Goal: Transaction & Acquisition: Purchase product/service

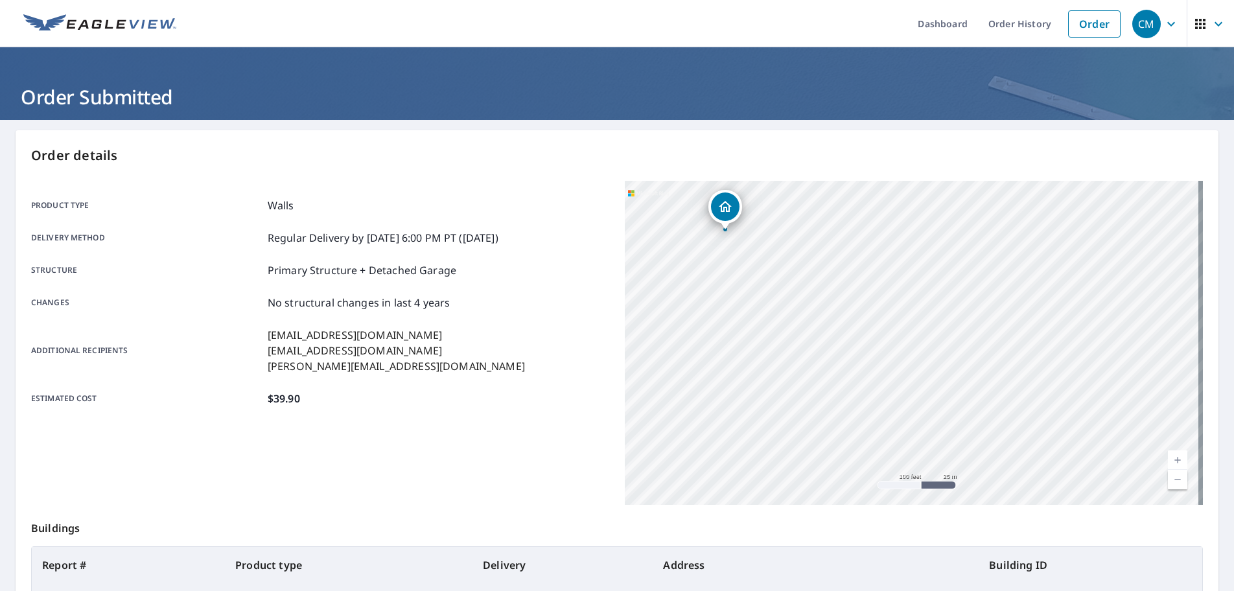
click at [1165, 20] on icon "button" at bounding box center [1172, 24] width 16 height 16
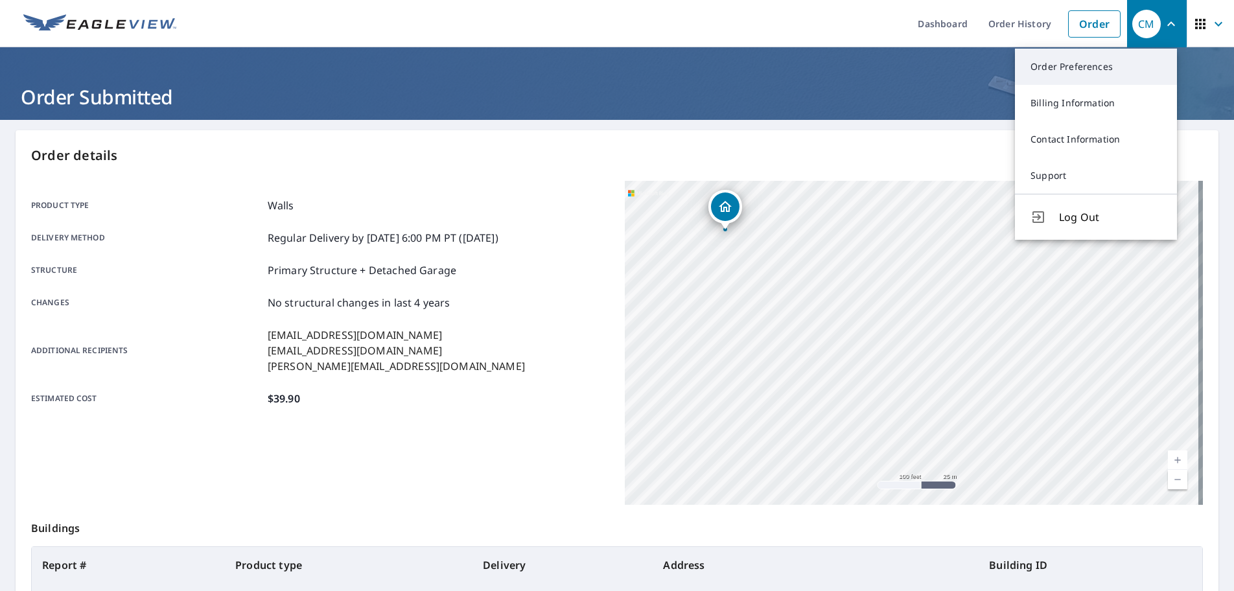
click at [1096, 65] on link "Order Preferences" at bounding box center [1096, 67] width 162 height 36
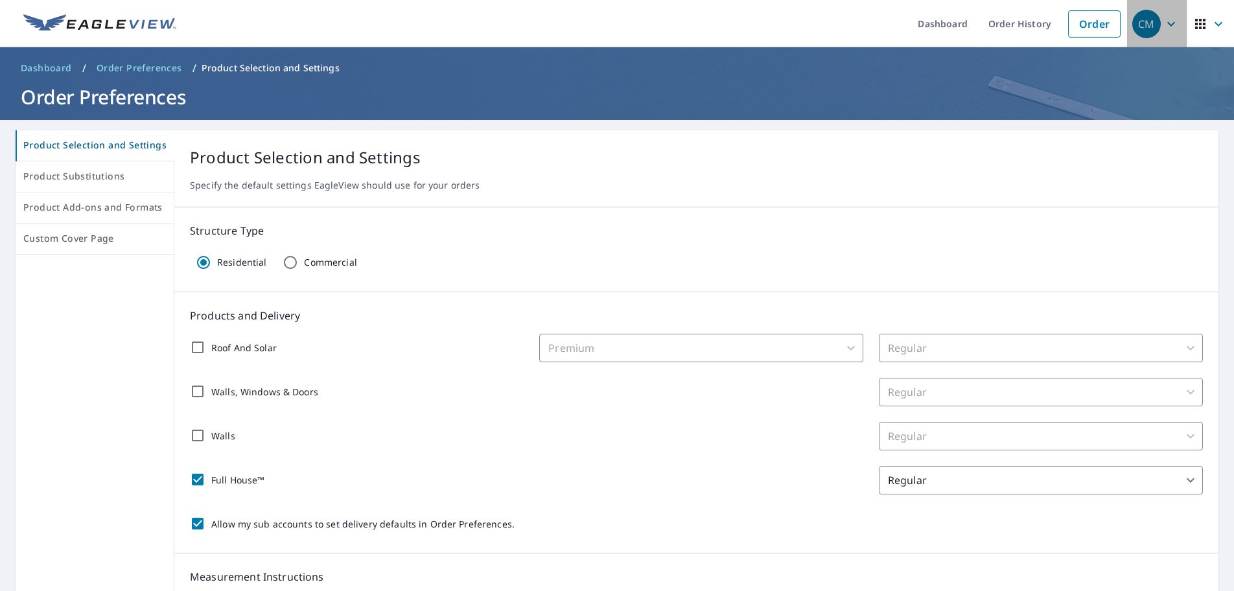
click at [1168, 23] on icon "button" at bounding box center [1172, 23] width 8 height 5
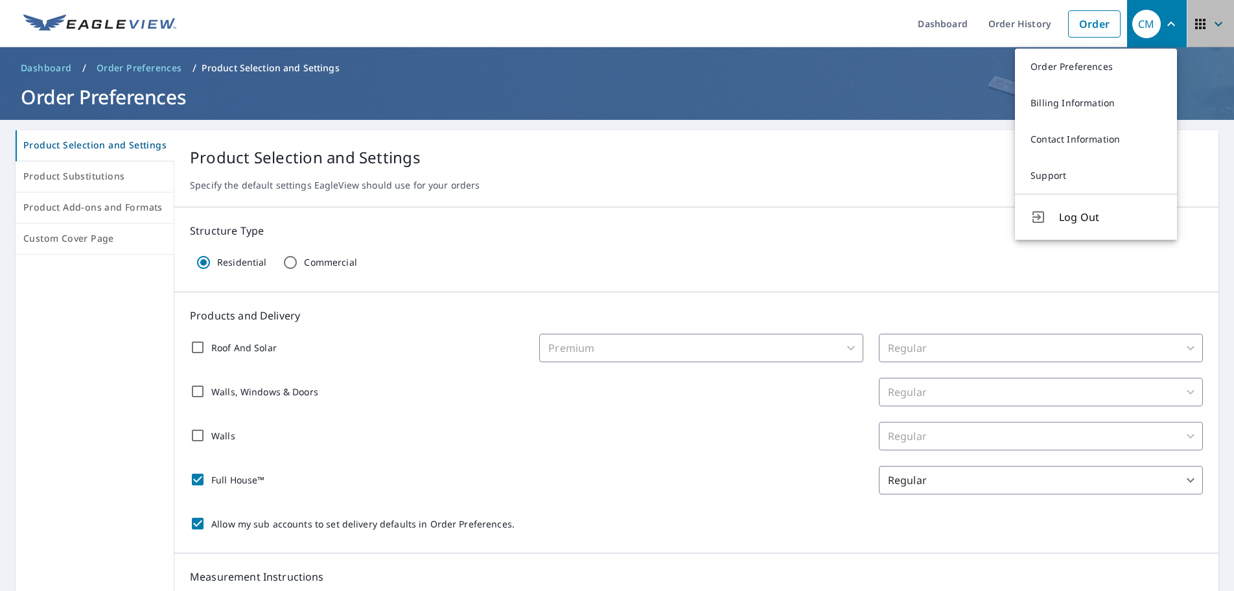
click at [1215, 23] on icon "button" at bounding box center [1219, 23] width 8 height 5
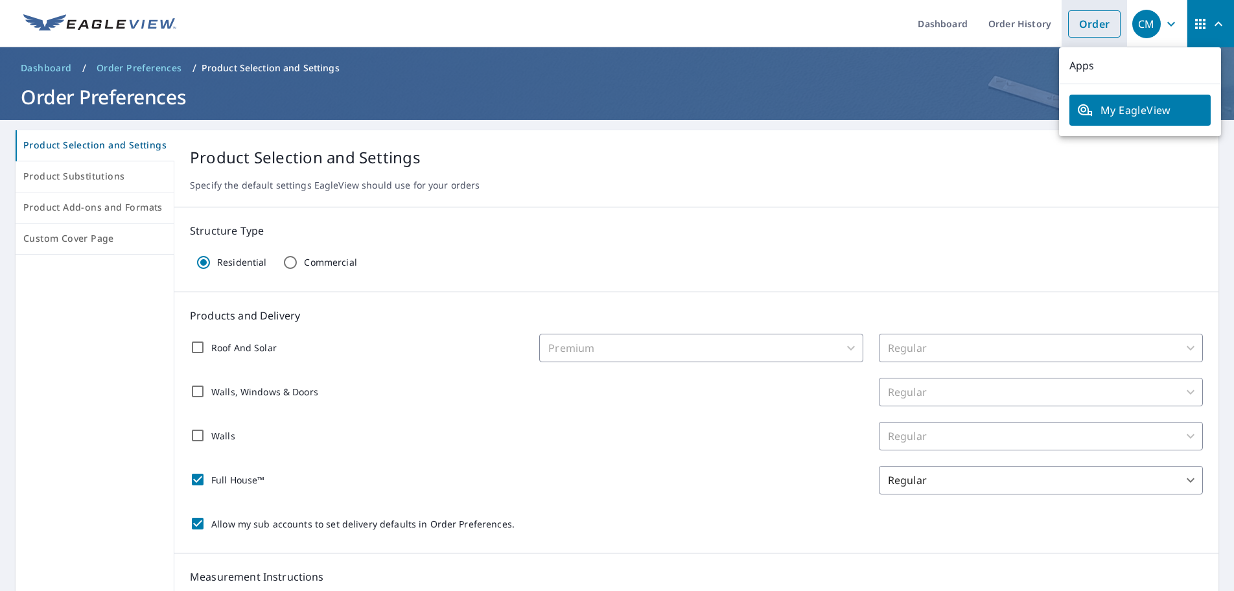
click at [1099, 27] on link "Order" at bounding box center [1094, 23] width 53 height 27
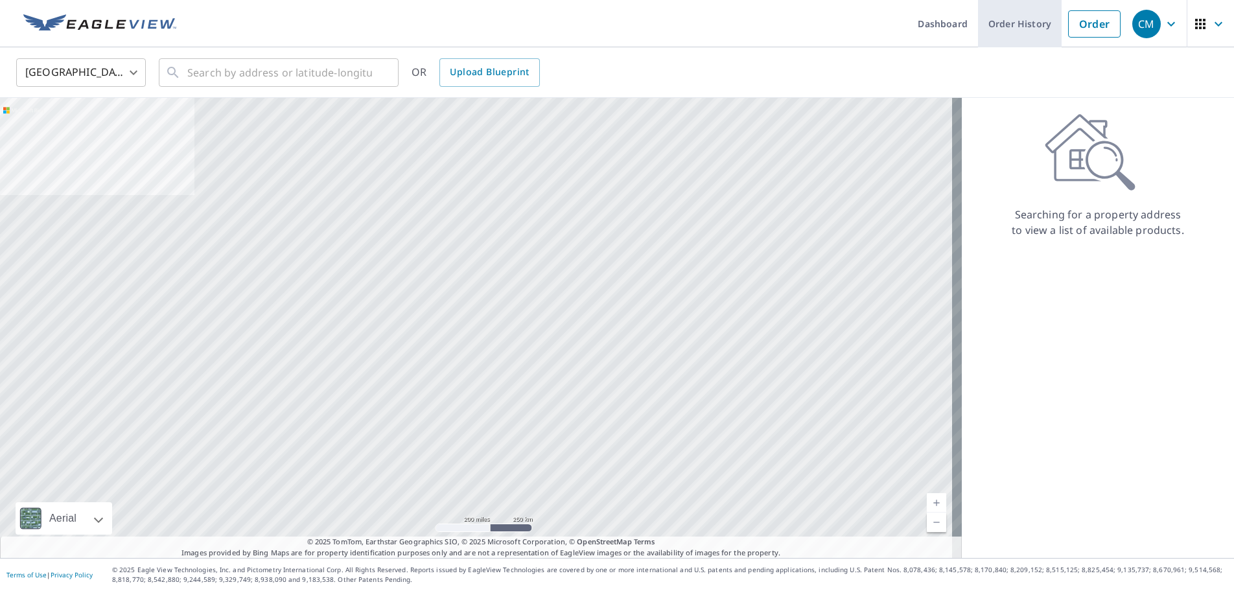
click at [1015, 30] on link "Order History" at bounding box center [1020, 23] width 84 height 47
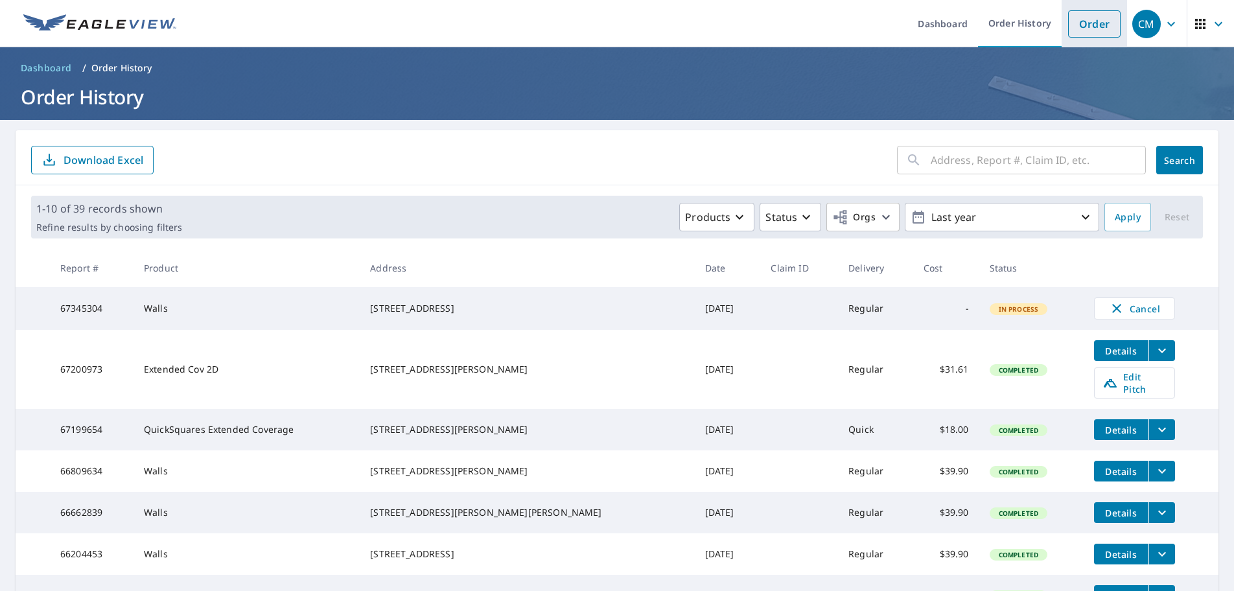
click at [1092, 27] on link "Order" at bounding box center [1094, 23] width 53 height 27
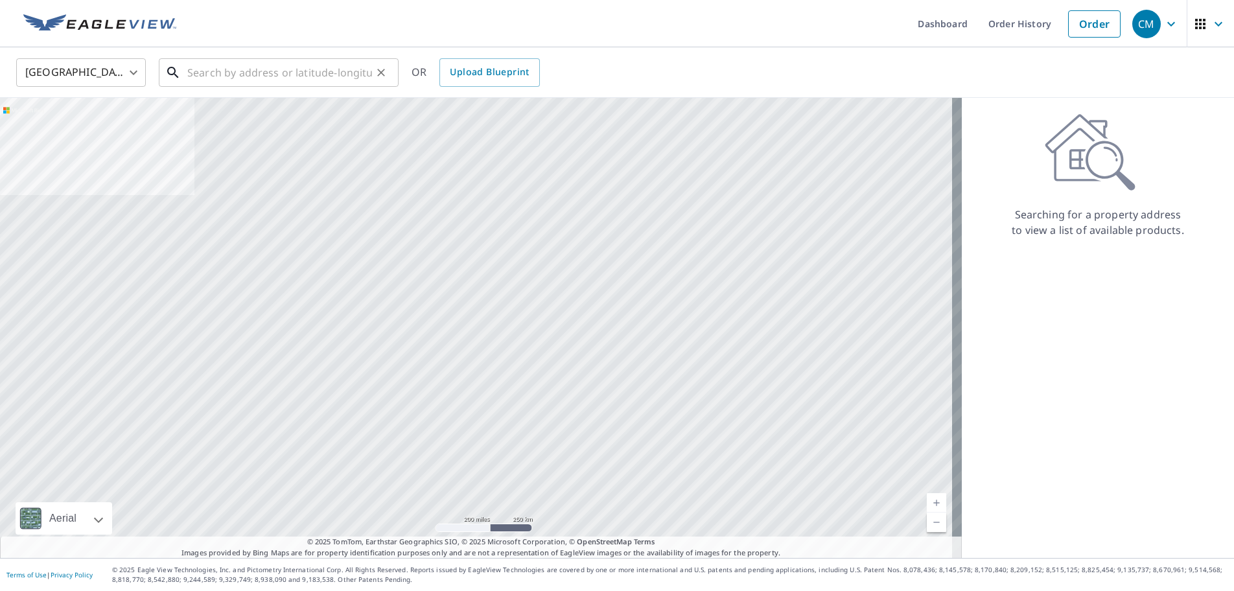
click at [327, 69] on input "text" at bounding box center [279, 72] width 185 height 36
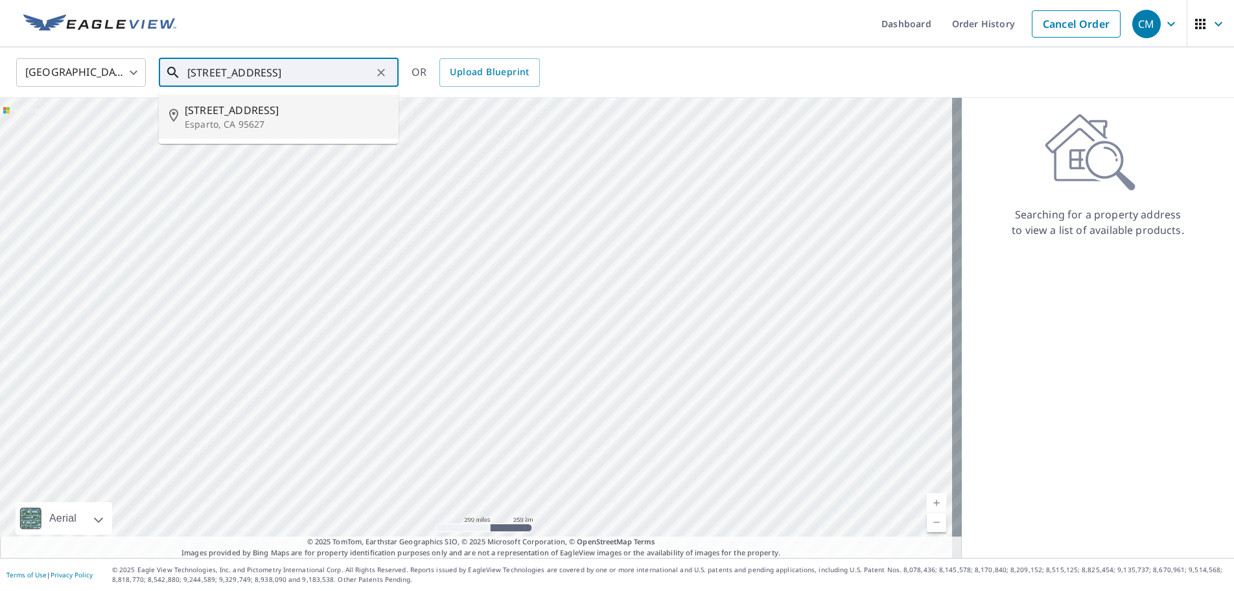
click at [245, 107] on span "[STREET_ADDRESS]" at bounding box center [287, 110] width 204 height 16
type input "[STREET_ADDRESS]"
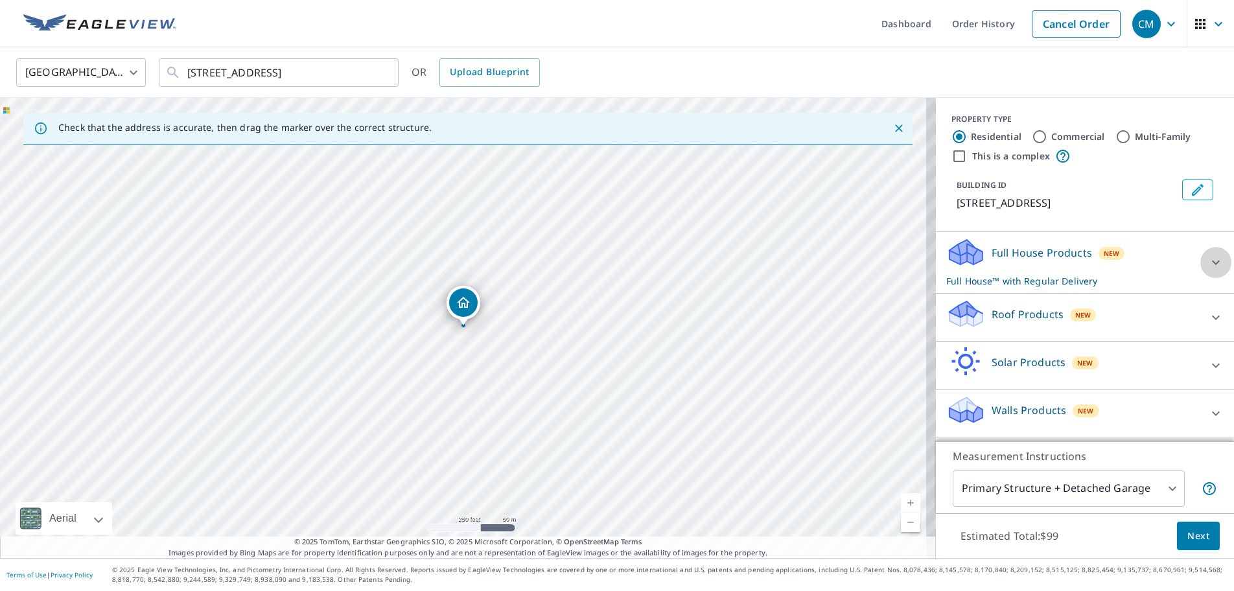
click at [1201, 278] on div at bounding box center [1216, 262] width 31 height 31
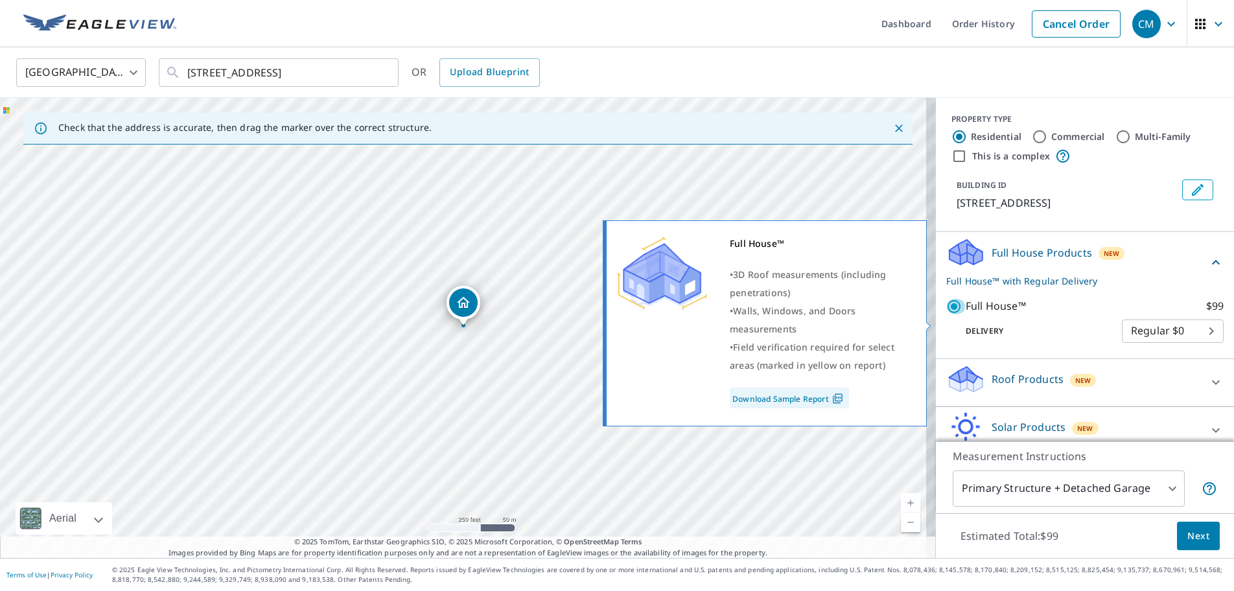
click at [947, 314] on input "Full House™ $99" at bounding box center [956, 307] width 19 height 16
checkbox input "false"
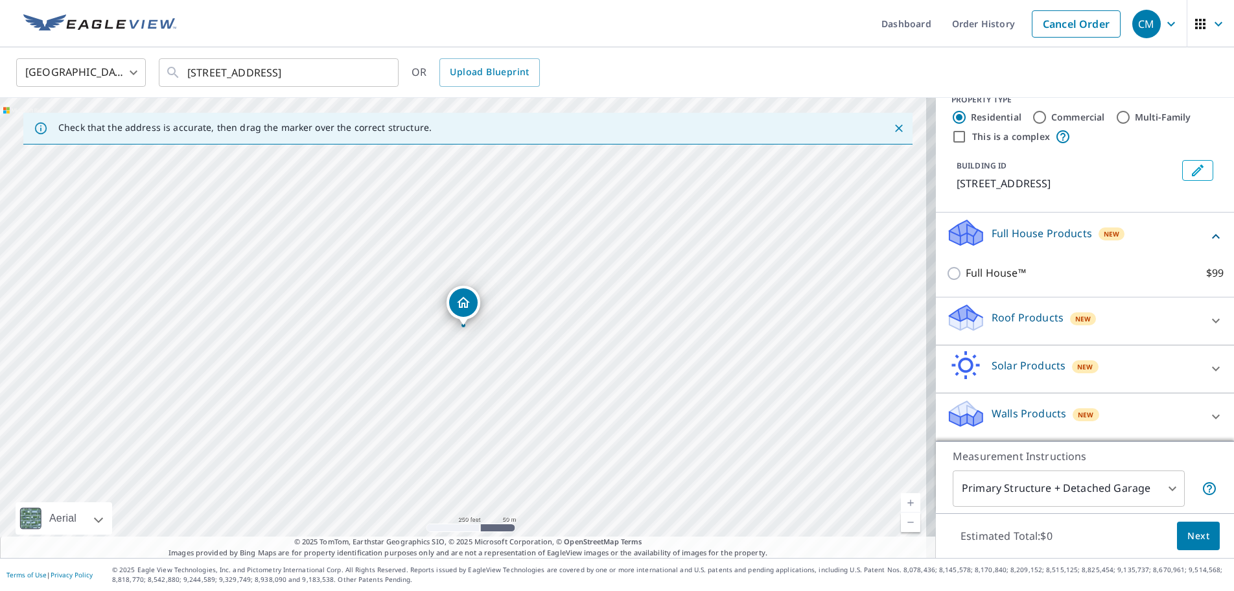
scroll to position [35, 0]
click at [1208, 412] on icon at bounding box center [1216, 417] width 16 height 16
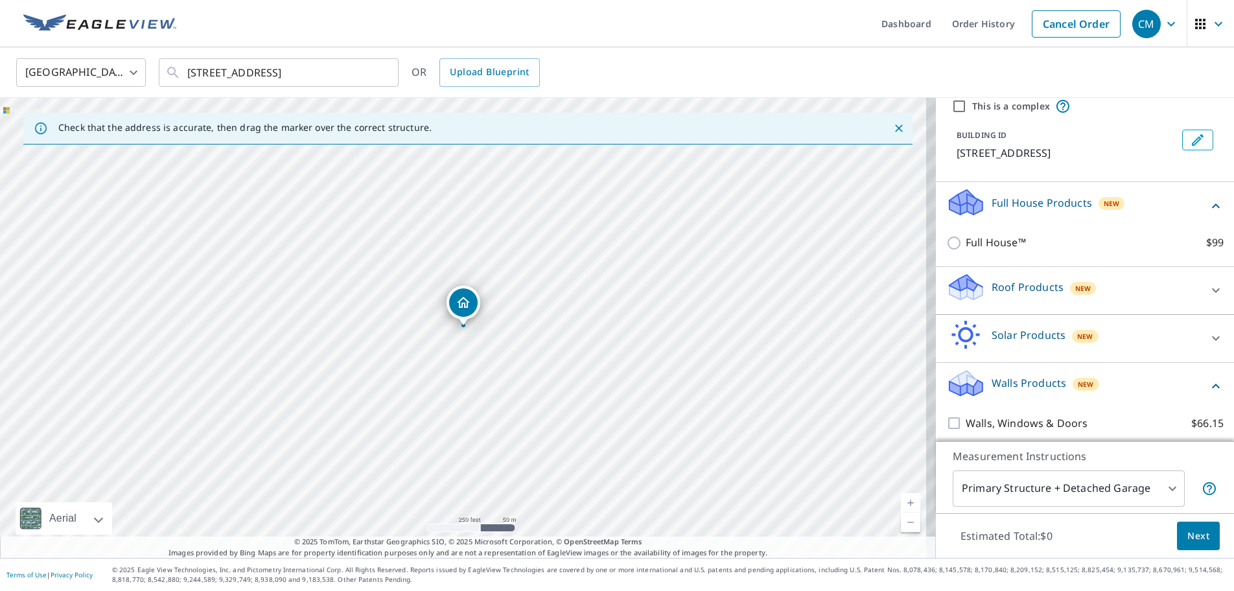
scroll to position [108, 0]
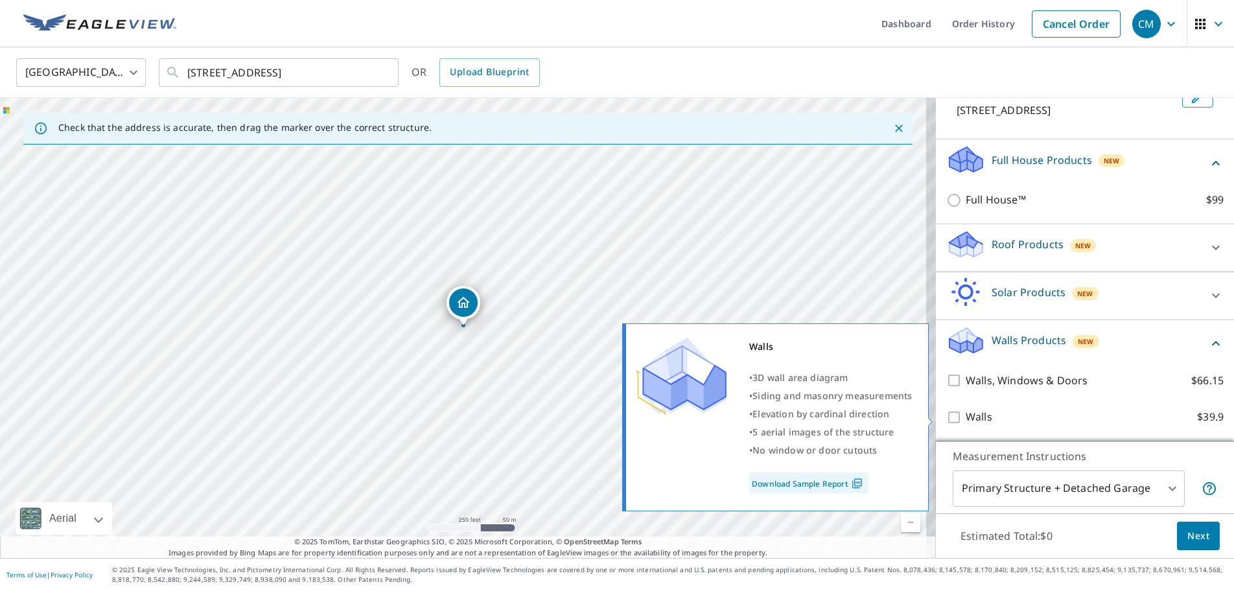
click at [947, 419] on input "Walls $39.9" at bounding box center [956, 418] width 19 height 16
checkbox input "true"
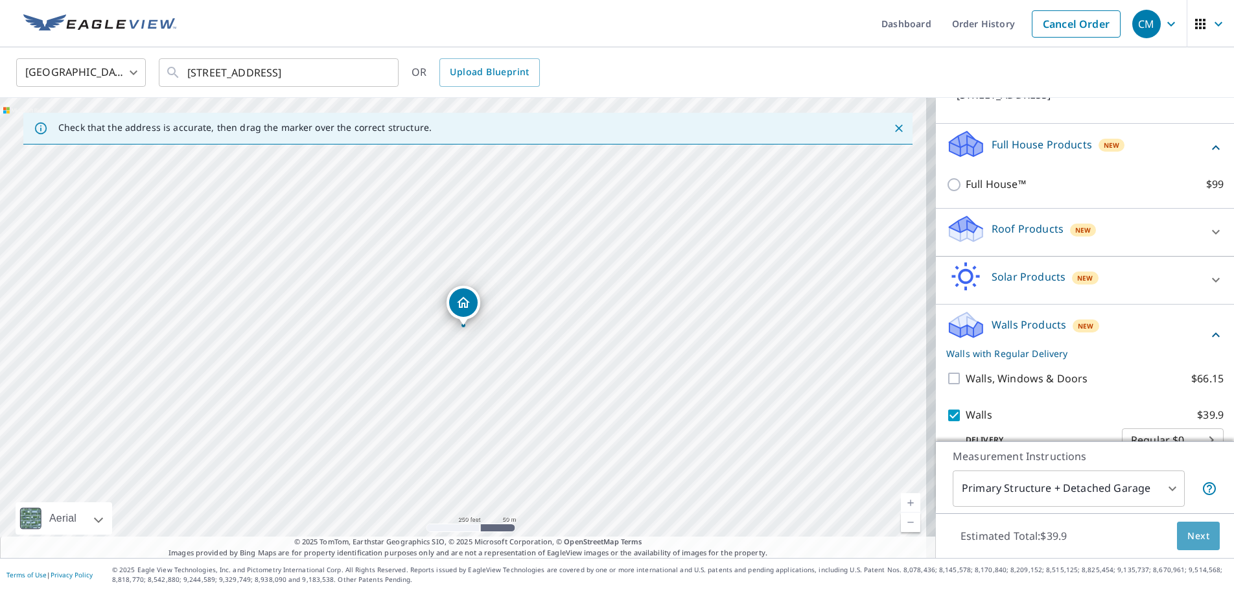
click at [1194, 537] on span "Next" at bounding box center [1199, 536] width 22 height 16
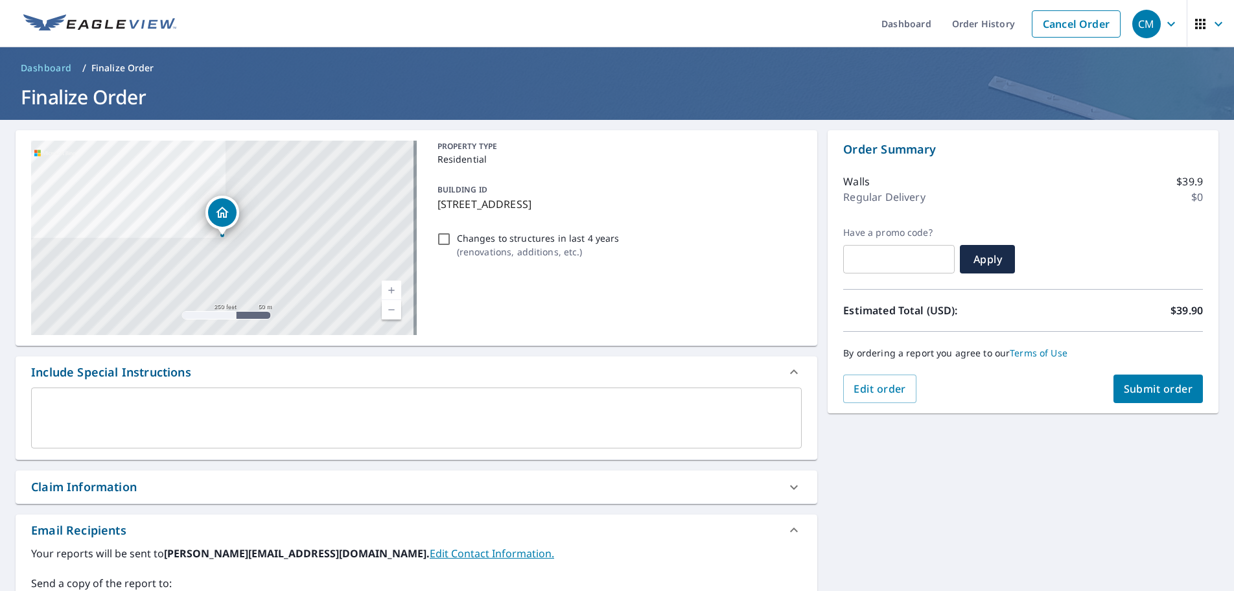
scroll to position [225, 0]
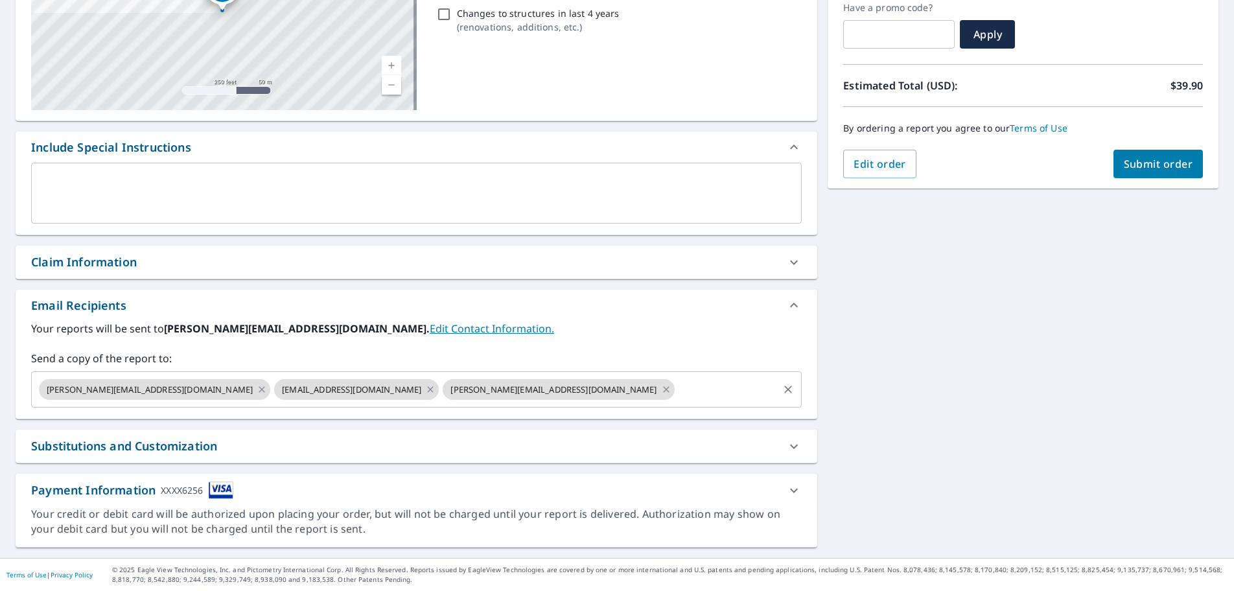
click at [661, 390] on icon at bounding box center [666, 390] width 10 height 14
click at [257, 387] on icon at bounding box center [262, 390] width 10 height 14
checkbox input "true"
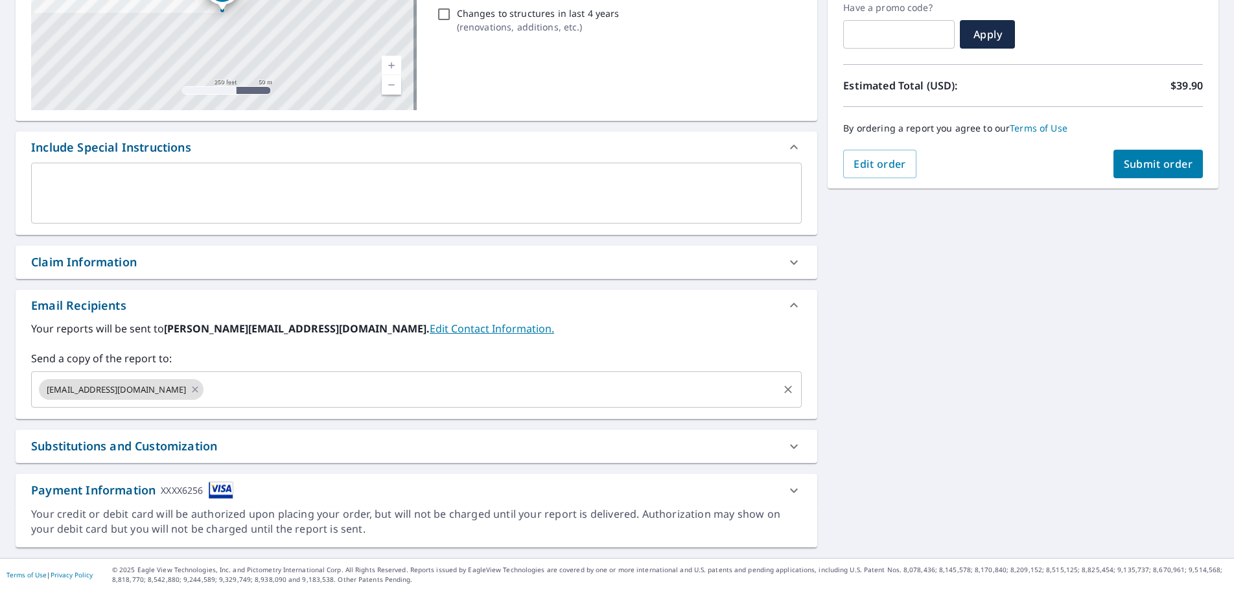
click at [206, 384] on input "text" at bounding box center [491, 389] width 571 height 25
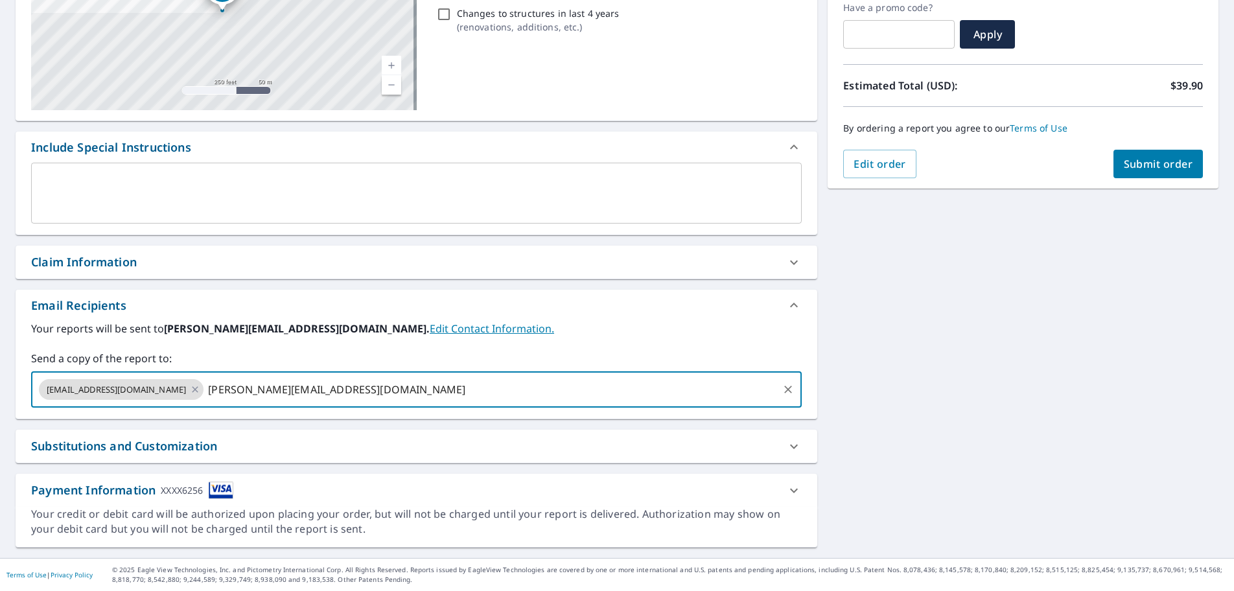
type input "[PERSON_NAME][EMAIL_ADDRESS][DOMAIN_NAME]"
checkbox input "true"
